Goal: Transaction & Acquisition: Purchase product/service

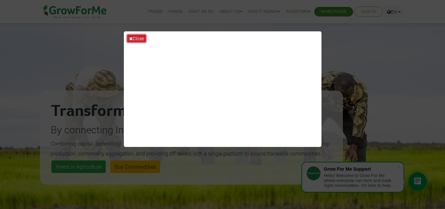
click at [135, 40] on button "Close" at bounding box center [136, 39] width 19 height 8
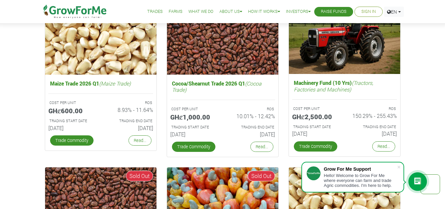
scroll to position [1088, 0]
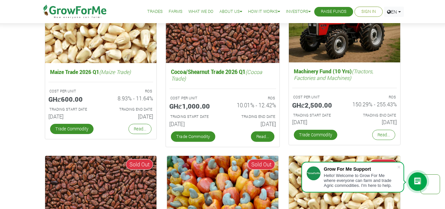
click at [267, 135] on link "Read..." at bounding box center [262, 136] width 23 height 11
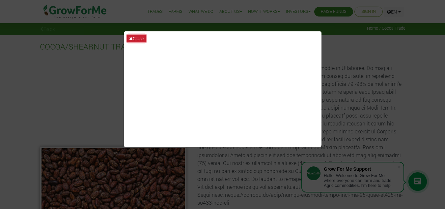
click at [133, 37] on button "Close" at bounding box center [136, 39] width 19 height 8
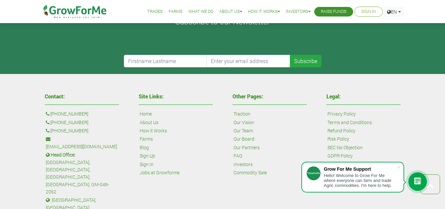
scroll to position [324, 0]
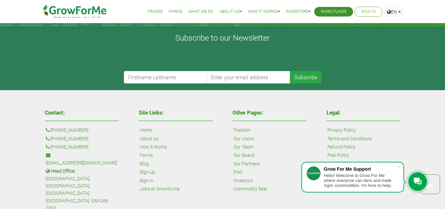
drag, startPoint x: 152, startPoint y: 138, endPoint x: 150, endPoint y: 147, distance: 9.0
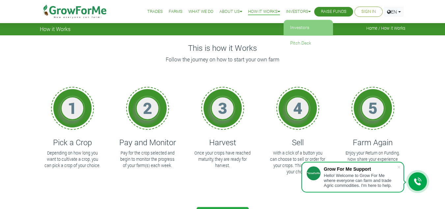
click at [296, 24] on link "Investors" at bounding box center [308, 27] width 49 height 15
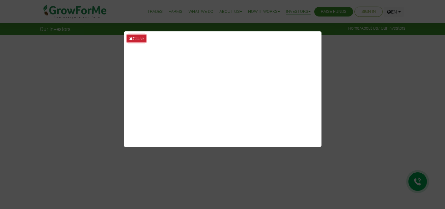
click at [134, 39] on button "Close" at bounding box center [136, 39] width 19 height 8
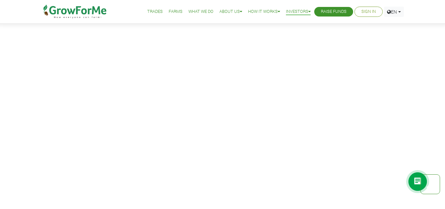
scroll to position [956, 0]
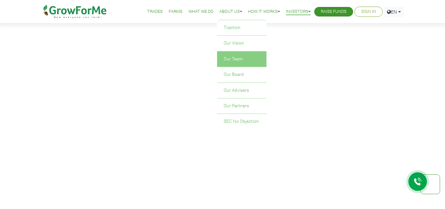
click at [236, 62] on link "Our Team" at bounding box center [241, 58] width 49 height 15
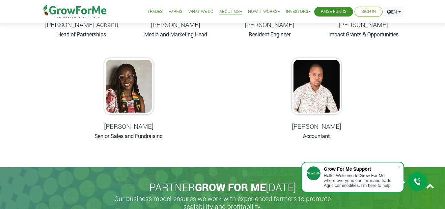
scroll to position [396, 0]
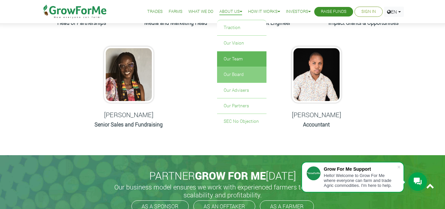
click at [225, 80] on link "Our Board" at bounding box center [241, 74] width 49 height 15
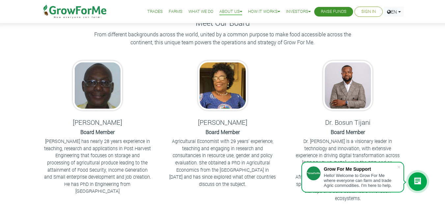
scroll to position [132, 0]
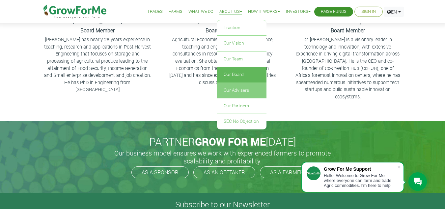
click at [230, 90] on link "Our Advisers" at bounding box center [241, 90] width 49 height 15
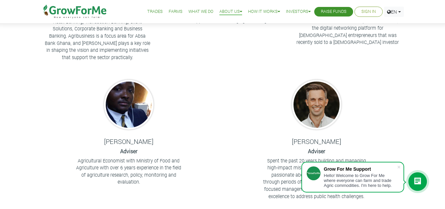
scroll to position [198, 0]
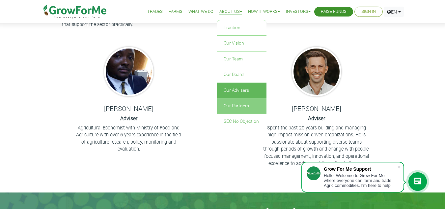
click at [232, 106] on link "Our Partners" at bounding box center [241, 105] width 49 height 15
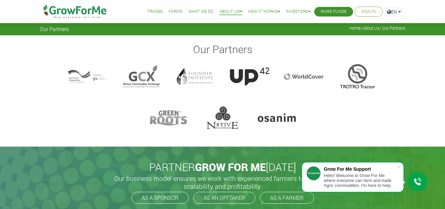
click at [156, 12] on link "Trades" at bounding box center [154, 11] width 15 height 7
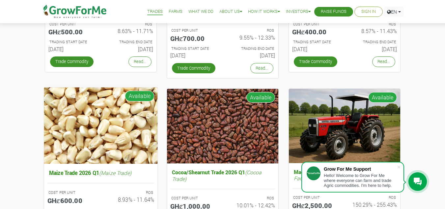
scroll to position [99, 0]
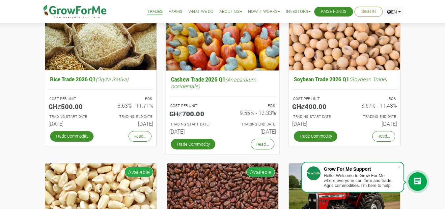
click at [231, 116] on div "ROS 9.55% - 12.33%" at bounding box center [252, 111] width 58 height 18
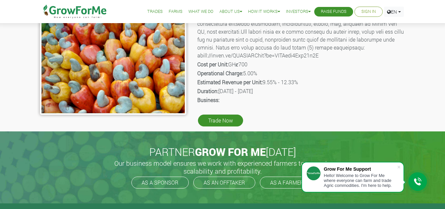
scroll to position [132, 0]
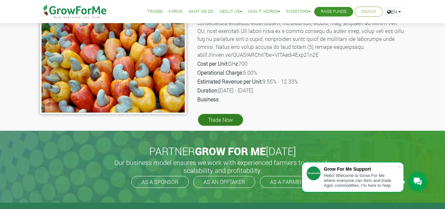
click at [228, 115] on link "Trade Now" at bounding box center [220, 120] width 45 height 12
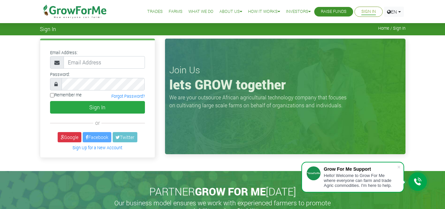
click at [331, 12] on link "Raise Funds" at bounding box center [334, 11] width 26 height 7
